Goal: Transaction & Acquisition: Purchase product/service

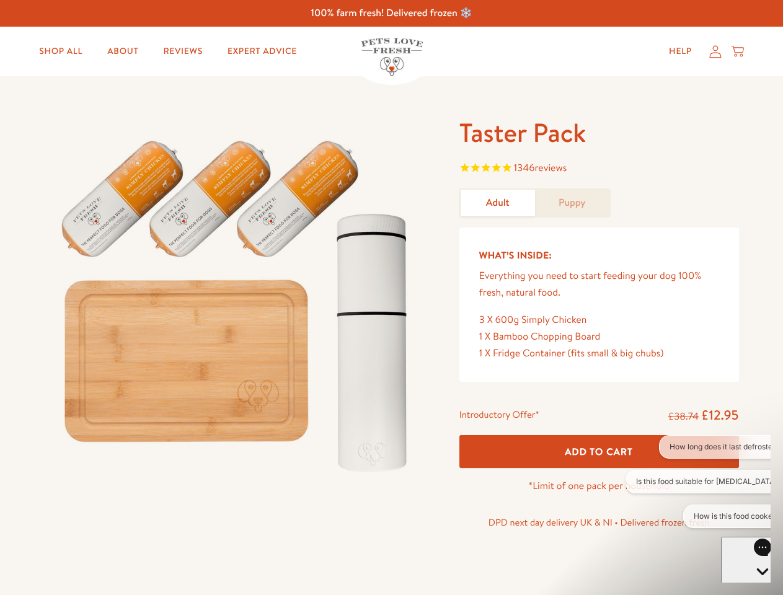
click at [391, 298] on img at bounding box center [237, 300] width 385 height 369
click at [599, 169] on span "1346 reviews" at bounding box center [599, 169] width 280 height 19
click at [599, 451] on span "Add To Cart" at bounding box center [599, 451] width 68 height 13
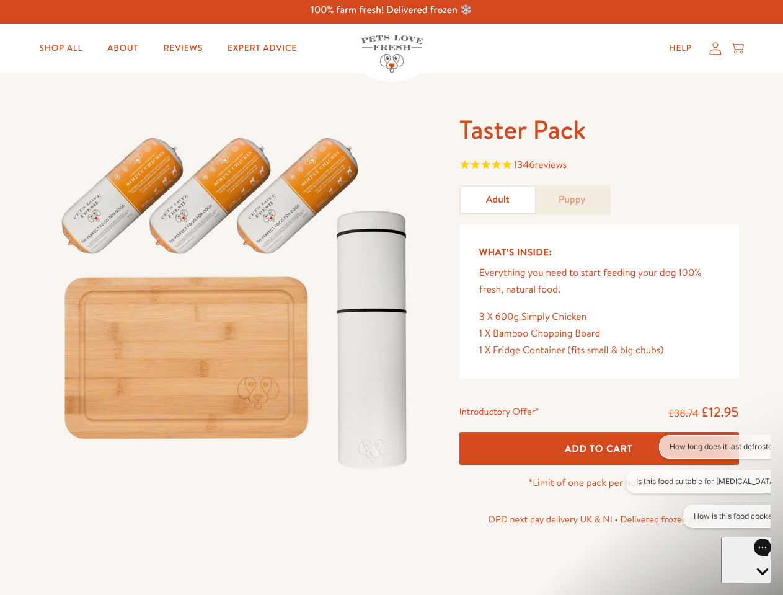
click at [698, 447] on button "How long does it last defrosted?" at bounding box center [725, 447] width 132 height 24
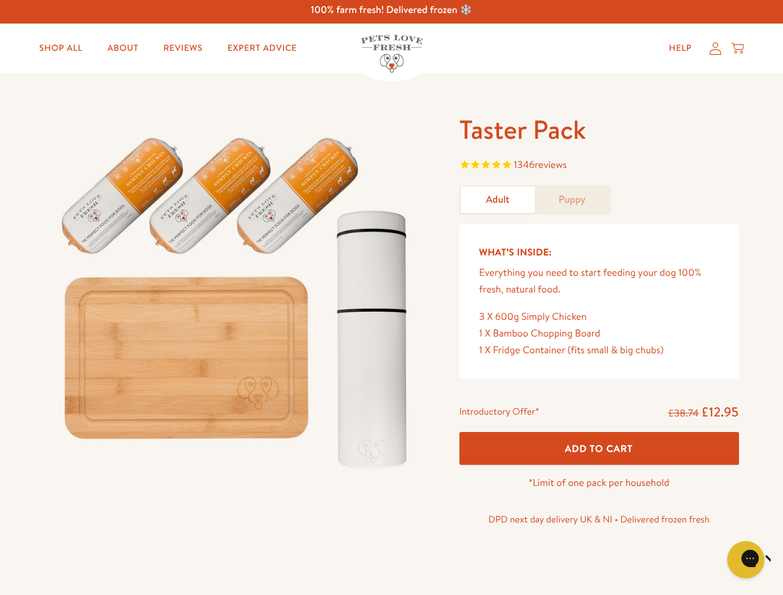
click at [782, 560] on icon "Close gorgias live chat" at bounding box center [789, 558] width 12 height 12
